Goal: Information Seeking & Learning: Stay updated

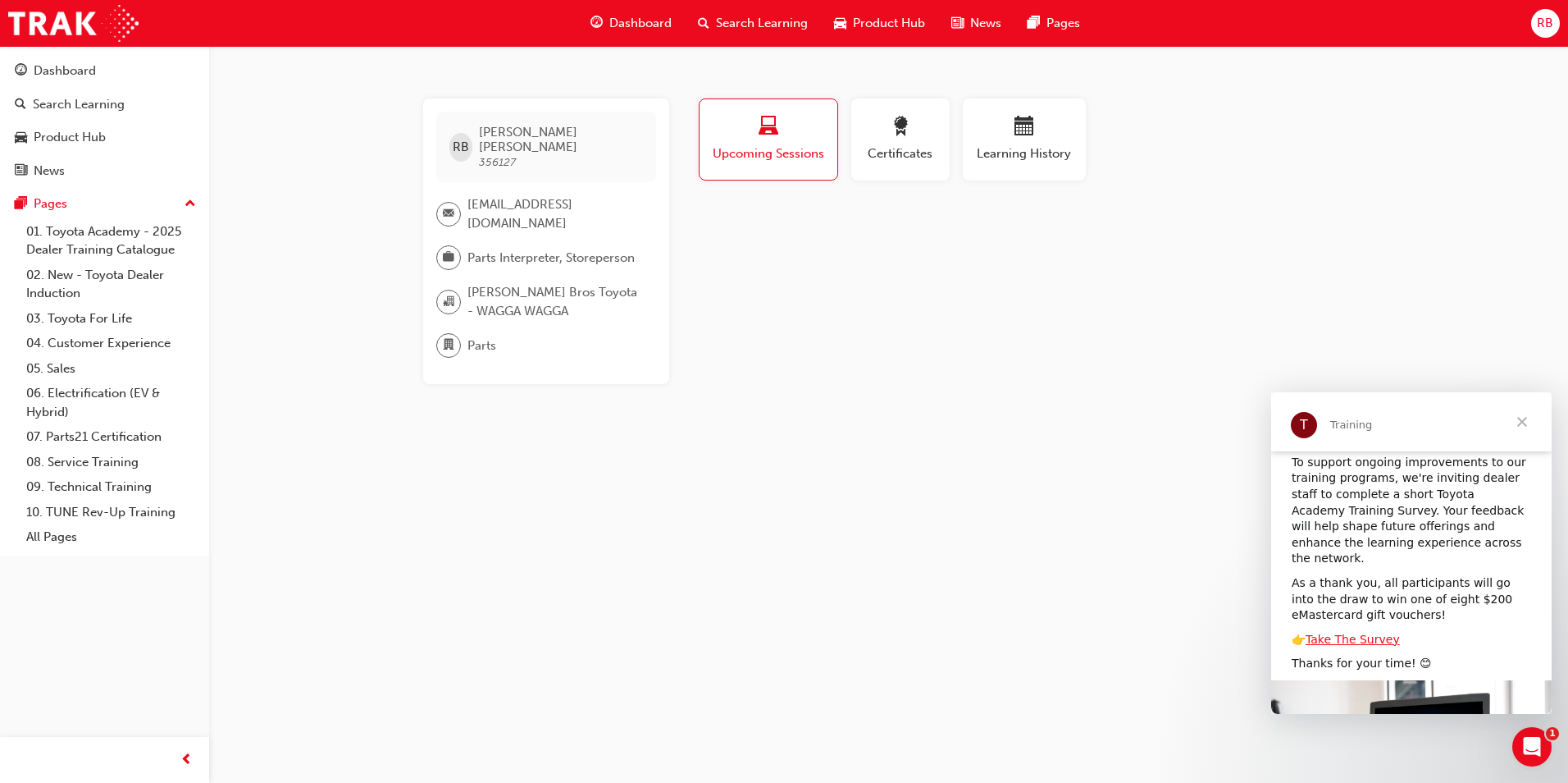
scroll to position [175, 0]
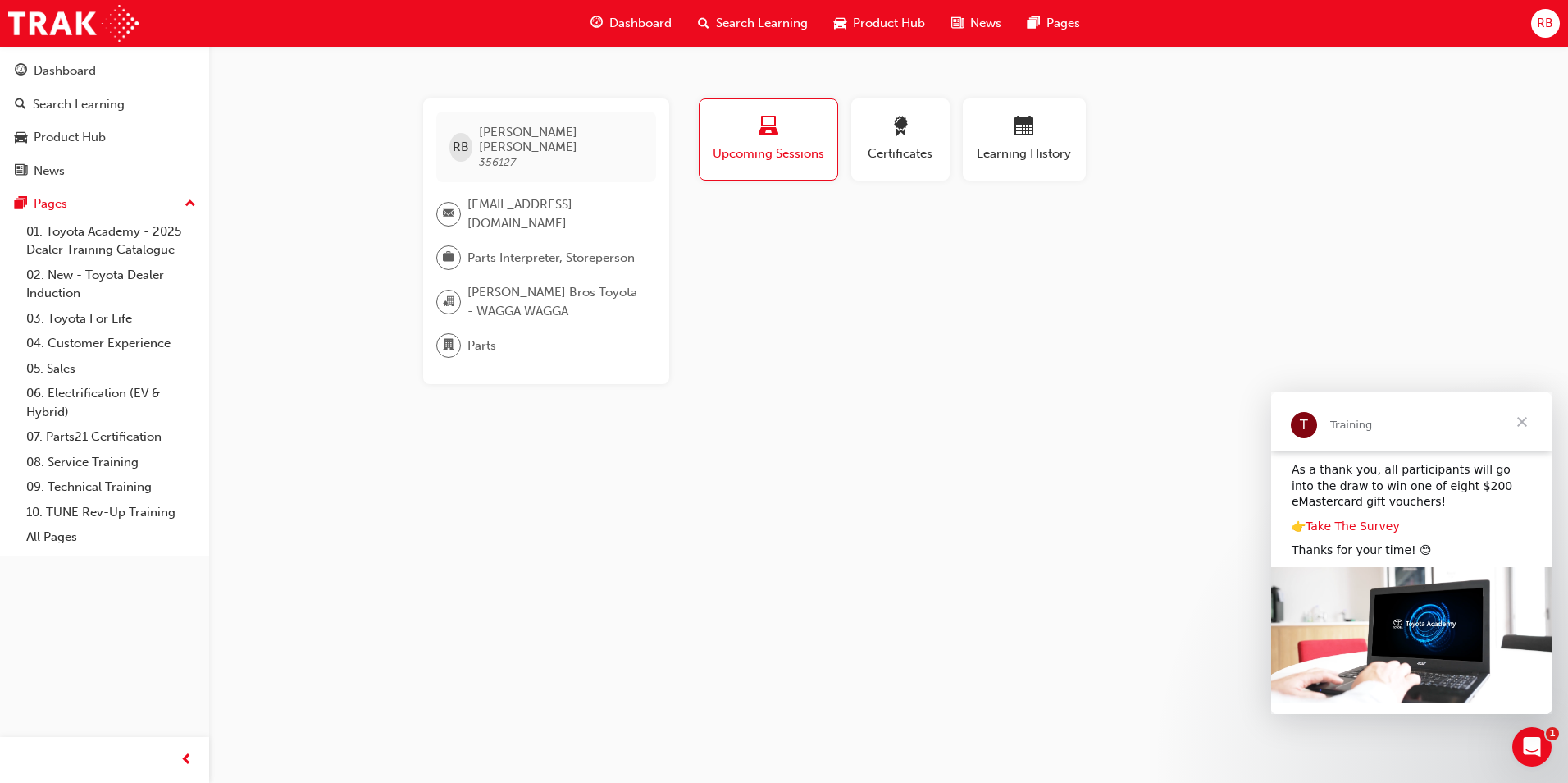
click at [1336, 519] on link "Take The Survey" at bounding box center [1353, 526] width 95 height 13
click at [1368, 519] on link "Take The Survey" at bounding box center [1353, 526] width 95 height 13
click at [1521, 417] on span "Close" at bounding box center [1522, 421] width 59 height 59
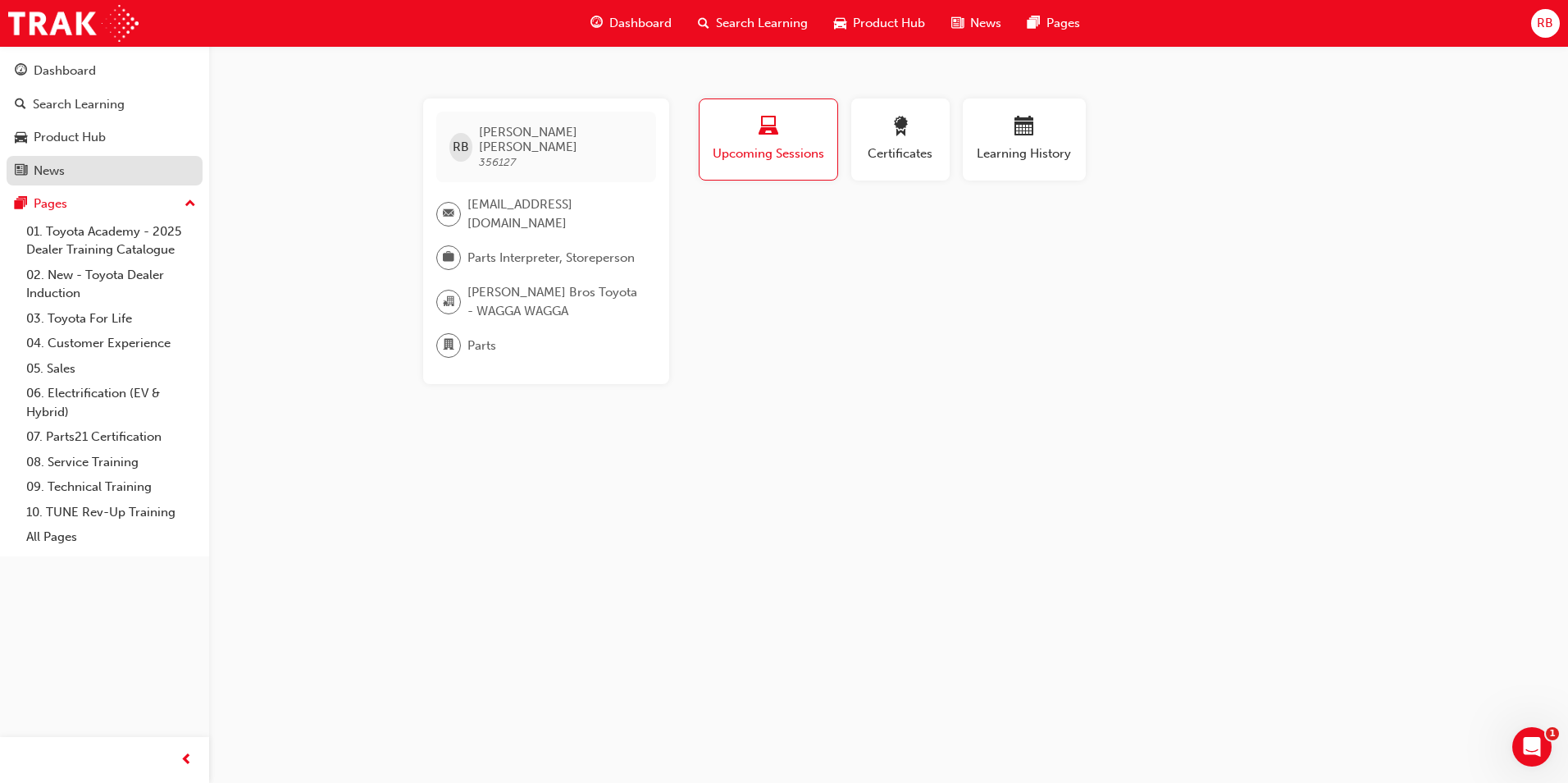
click at [57, 161] on div "News" at bounding box center [104, 171] width 180 height 20
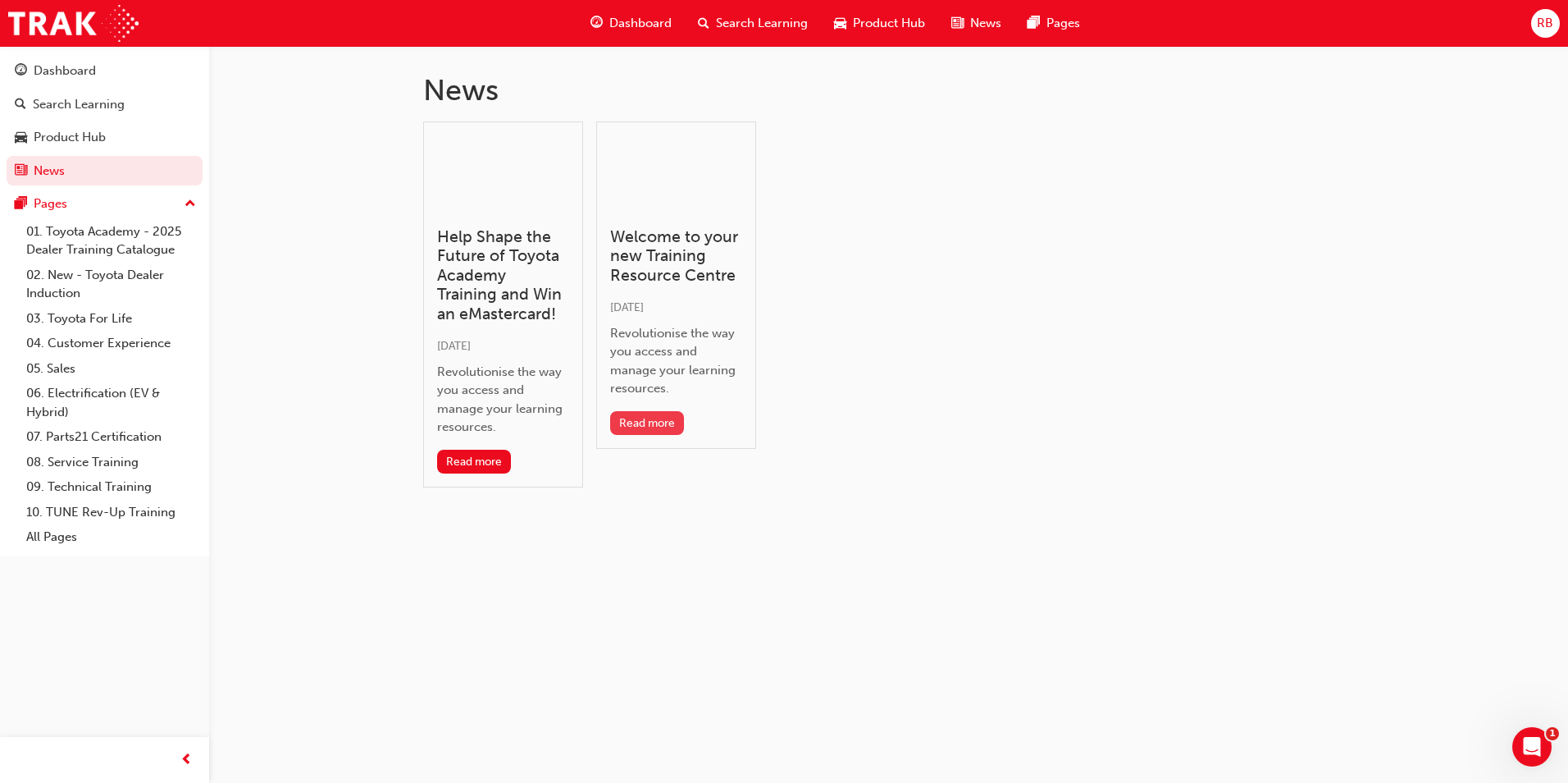
click at [652, 418] on button "Read more" at bounding box center [647, 423] width 74 height 24
click at [458, 460] on button "Read more" at bounding box center [474, 461] width 74 height 24
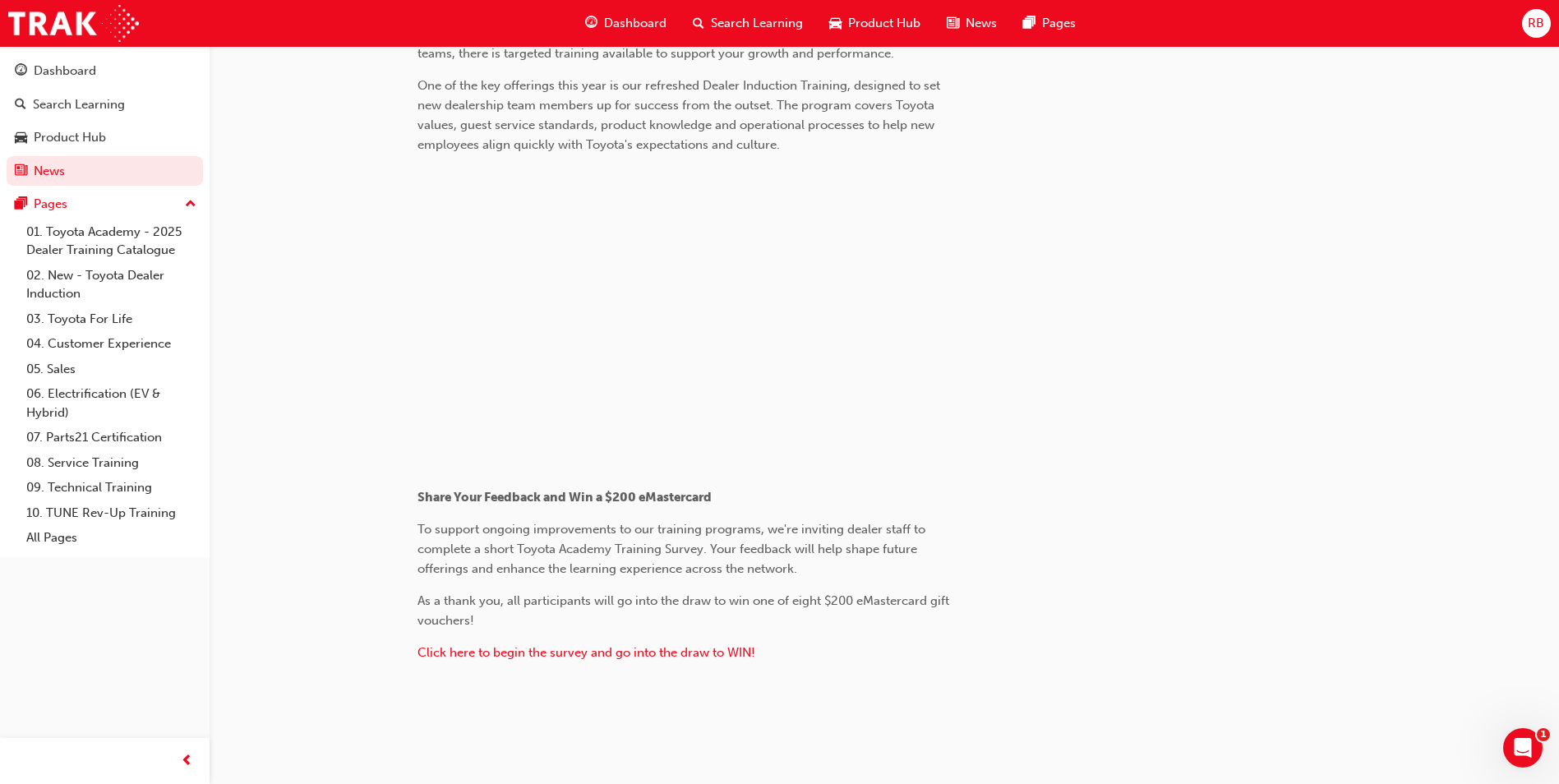
scroll to position [785, 0]
click at [628, 651] on span "Click here to begin the survey and go into the draw to WIN!" at bounding box center [586, 650] width 338 height 15
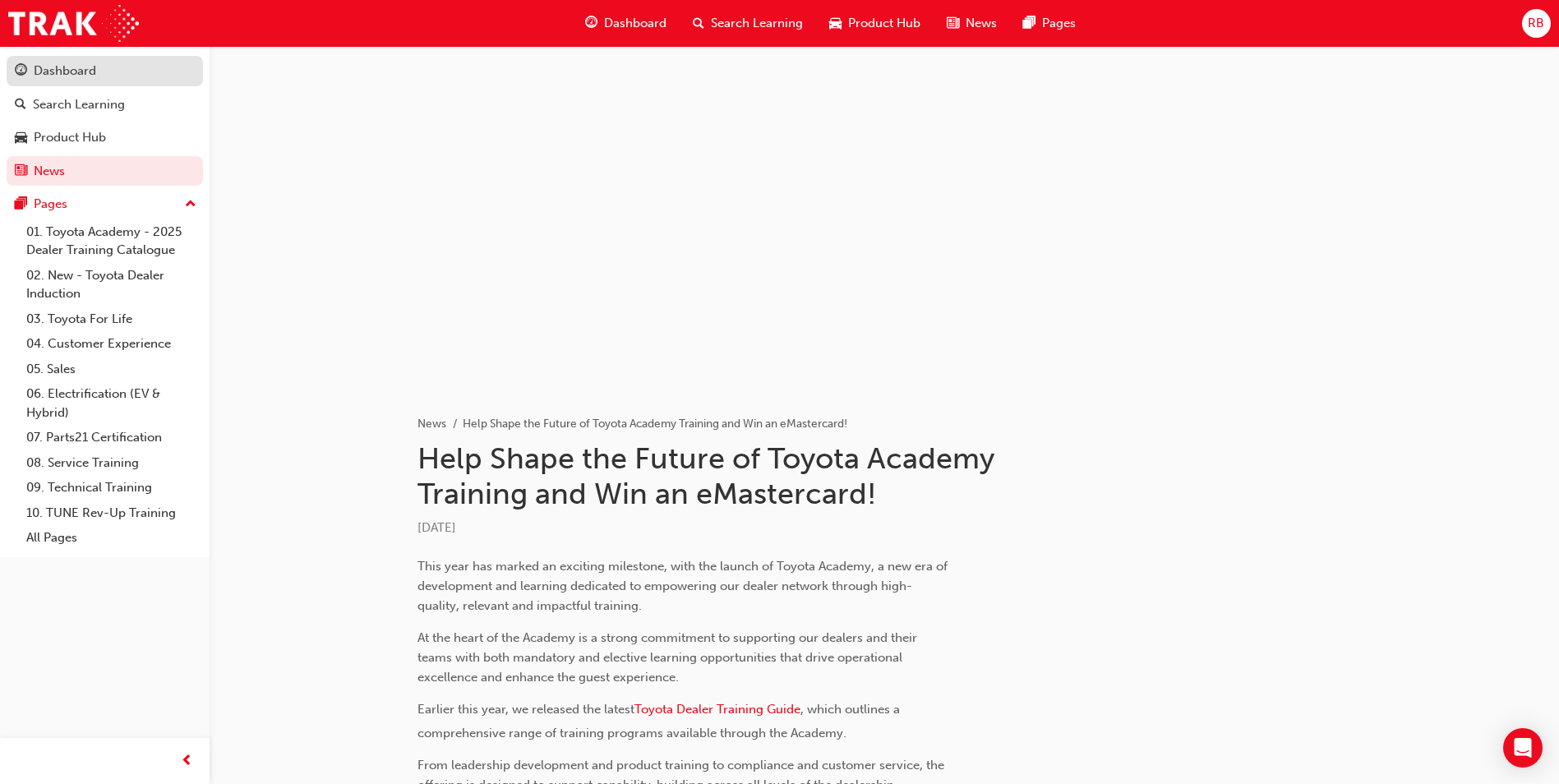
click at [58, 71] on div "Dashboard" at bounding box center [65, 71] width 62 height 19
